Goal: Information Seeking & Learning: Learn about a topic

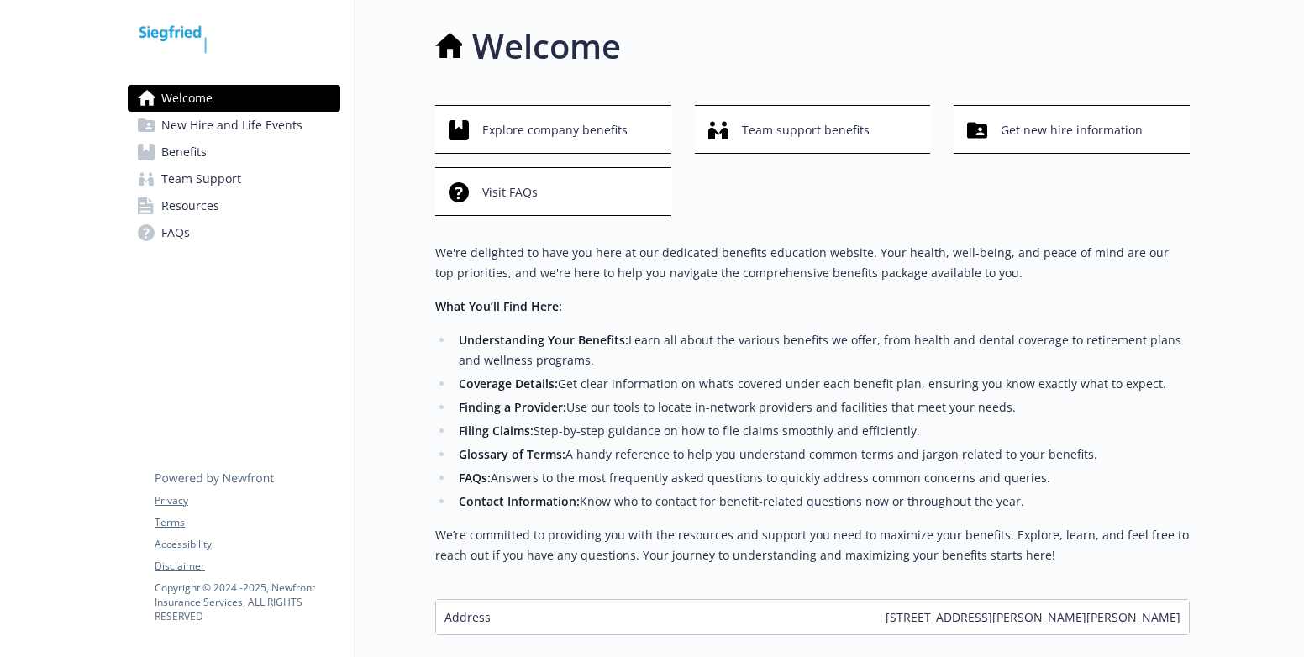
click at [192, 151] on span "Benefits" at bounding box center [183, 152] width 45 height 27
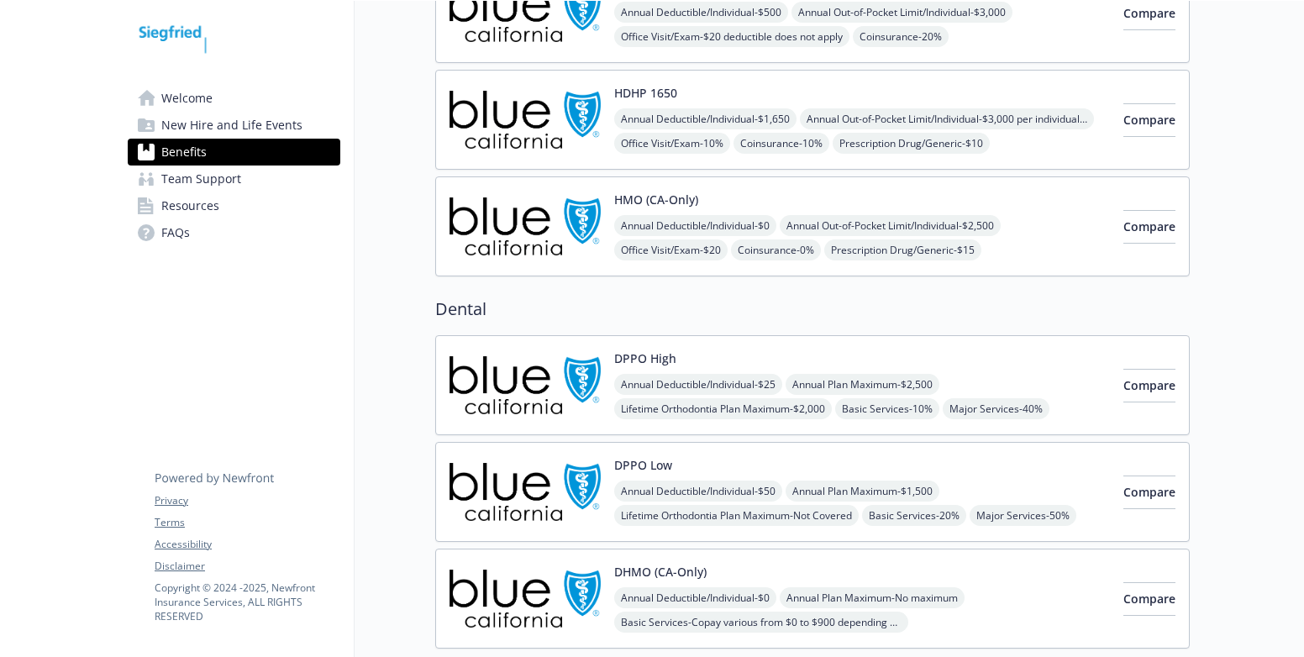
scroll to position [336, 0]
